Goal: Information Seeking & Learning: Learn about a topic

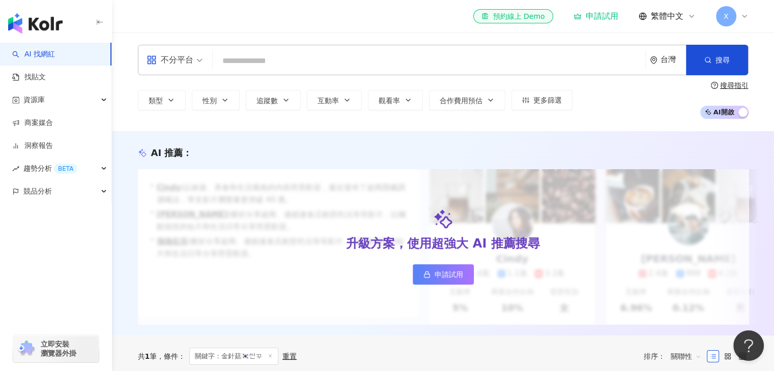
click at [329, 66] on input "search" at bounding box center [429, 60] width 424 height 19
type input "**********"
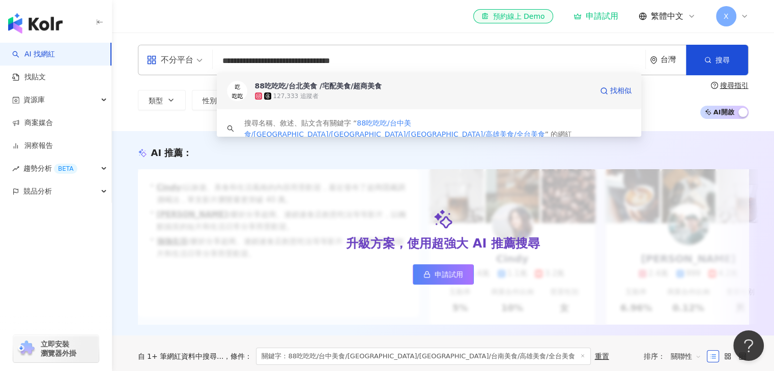
click at [354, 90] on div "88吃吃吃/台北美食 /宅配美食/超商美食" at bounding box center [318, 86] width 127 height 10
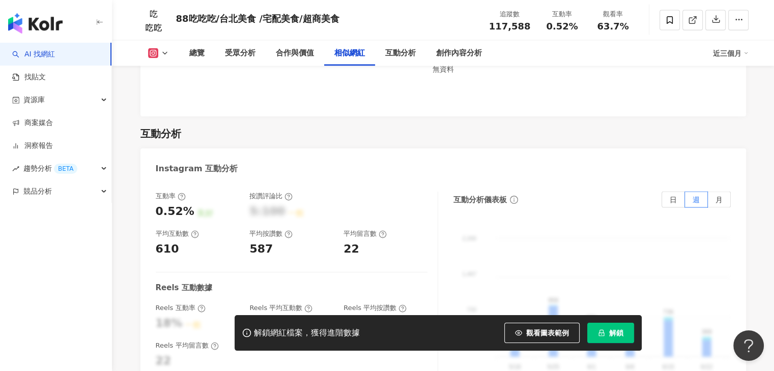
scroll to position [2013, 0]
